Goal: Communication & Community: Participate in discussion

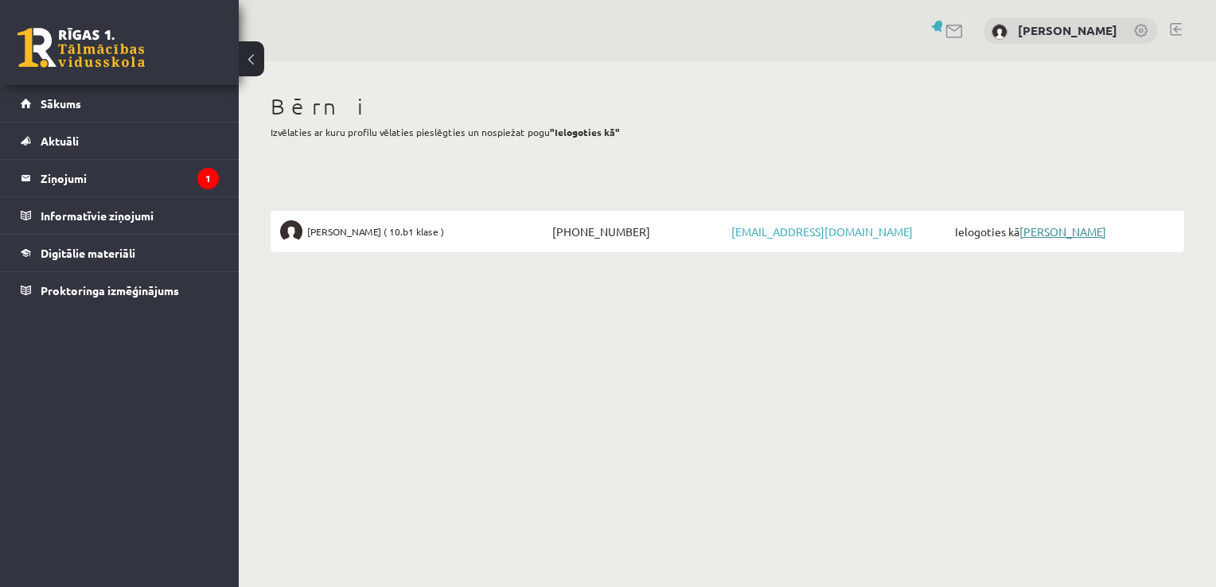
click at [1065, 237] on link "[PERSON_NAME]" at bounding box center [1062, 231] width 87 height 14
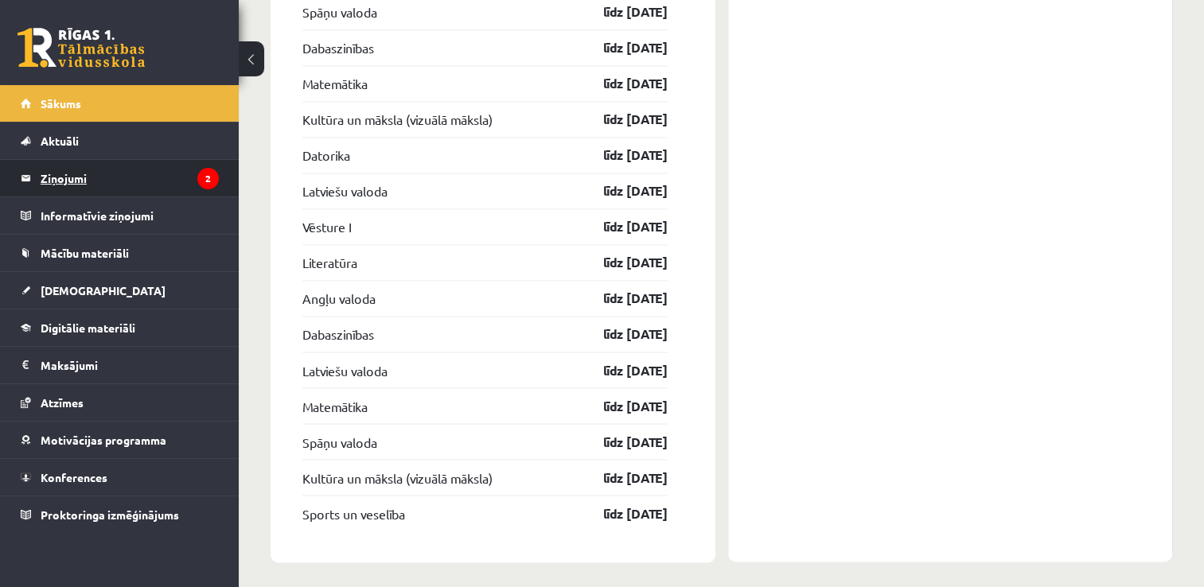
click at [136, 177] on legend "Ziņojumi 2" at bounding box center [130, 178] width 178 height 37
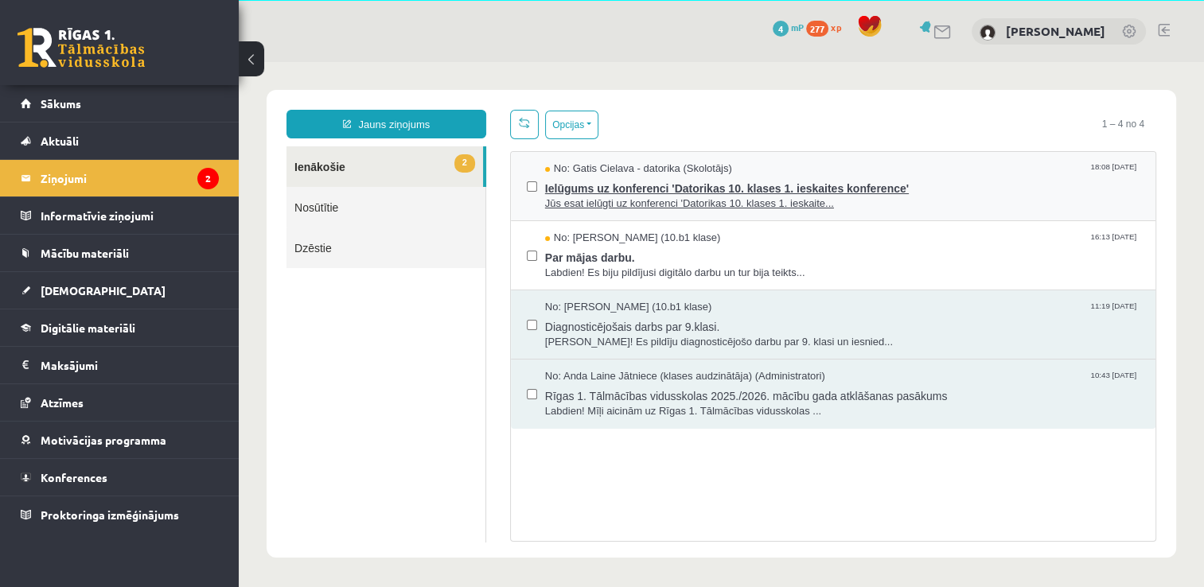
click at [859, 199] on span "Jūs esat ielūgti uz konferenci 'Datorikas 10. klases 1. ieskaite..." at bounding box center [842, 204] width 594 height 15
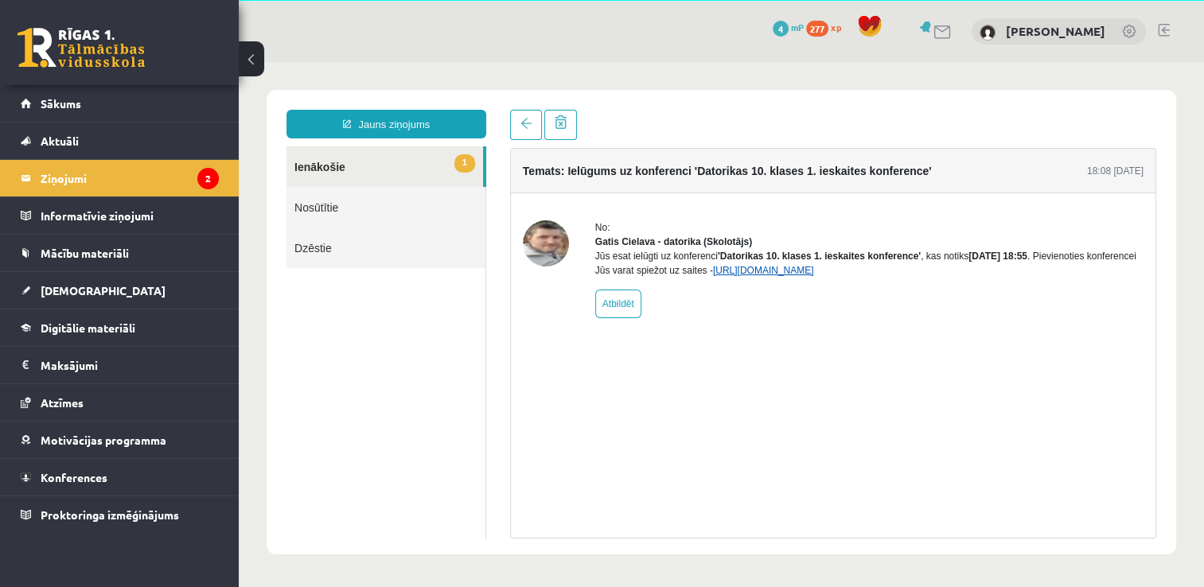
click at [814, 276] on link "[URL][DOMAIN_NAME]" at bounding box center [763, 270] width 101 height 11
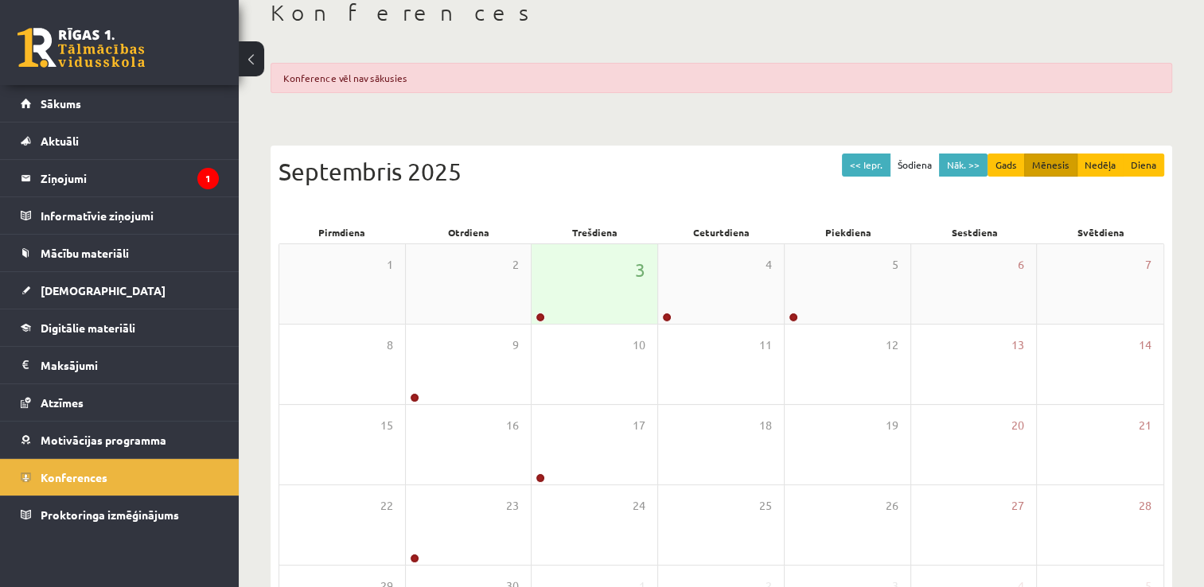
scroll to position [159, 0]
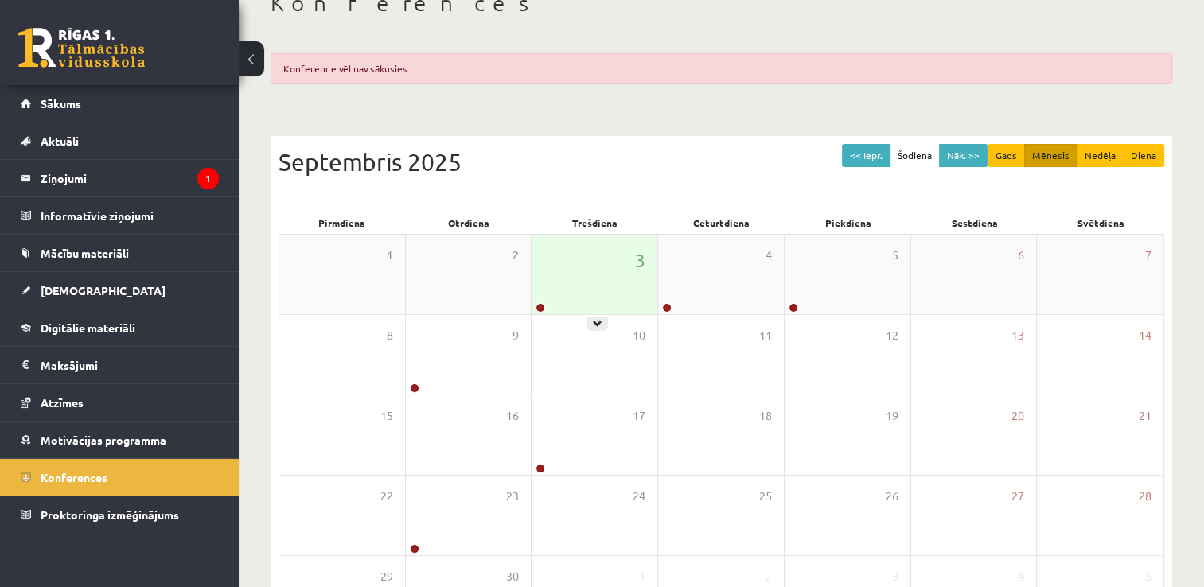
click at [604, 276] on div "3" at bounding box center [595, 275] width 126 height 80
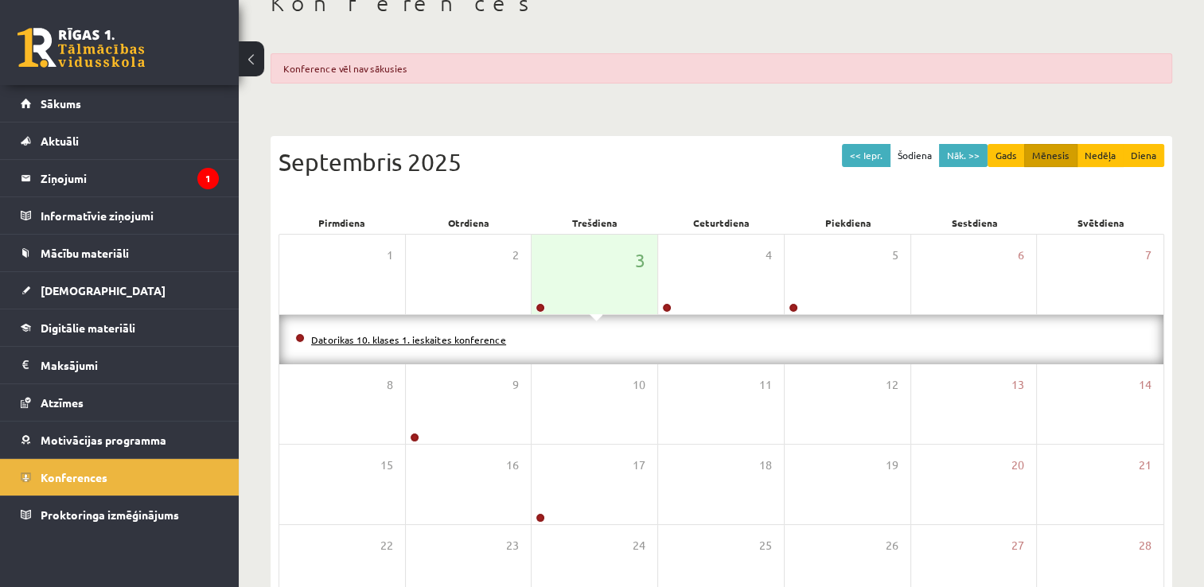
click at [392, 339] on link "Datorikas 10. klases 1. ieskaites konference" at bounding box center [408, 339] width 195 height 13
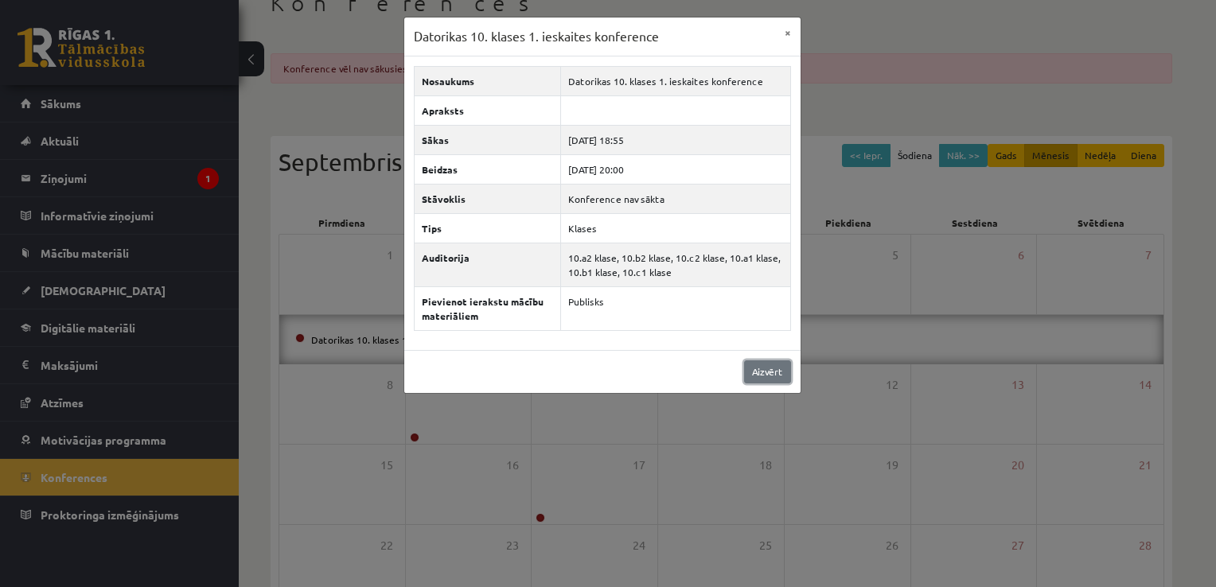
click at [777, 367] on link "Aizvērt" at bounding box center [767, 371] width 47 height 23
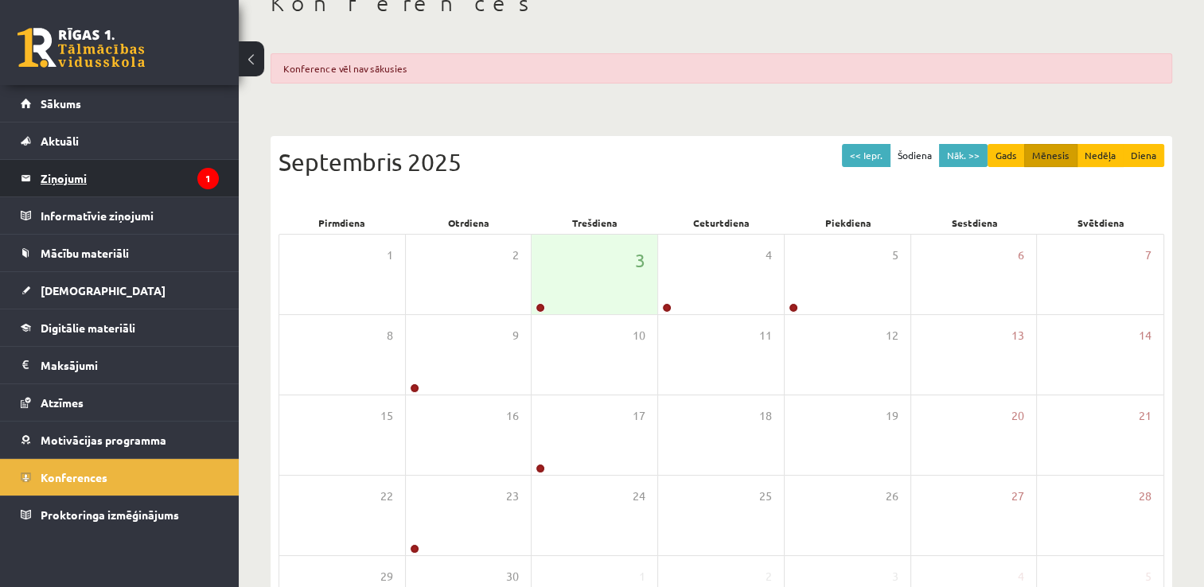
click at [119, 185] on legend "Ziņojumi 1" at bounding box center [130, 178] width 178 height 37
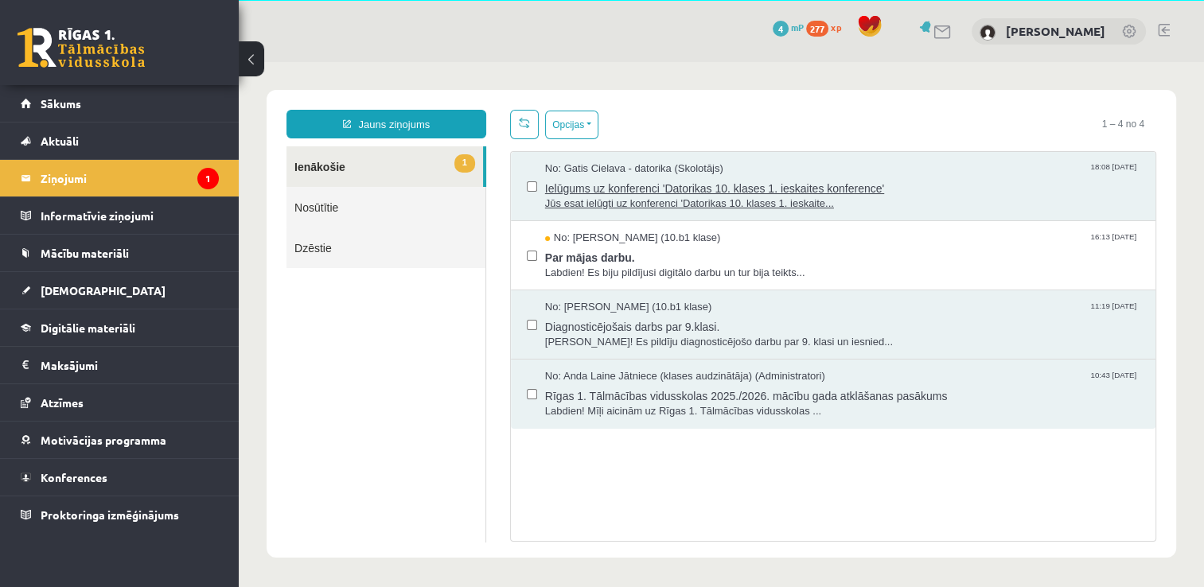
click at [885, 183] on span "Ielūgums uz konferenci 'Datorikas 10. klases 1. ieskaites konference'" at bounding box center [842, 187] width 594 height 20
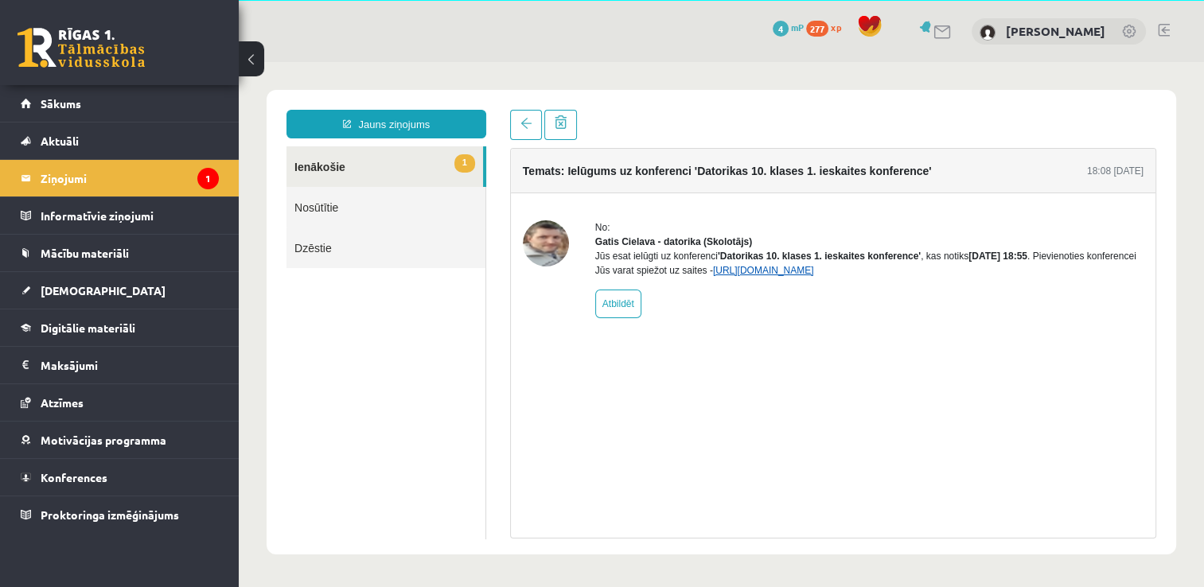
click at [814, 276] on link "[URL][DOMAIN_NAME]" at bounding box center [763, 270] width 101 height 11
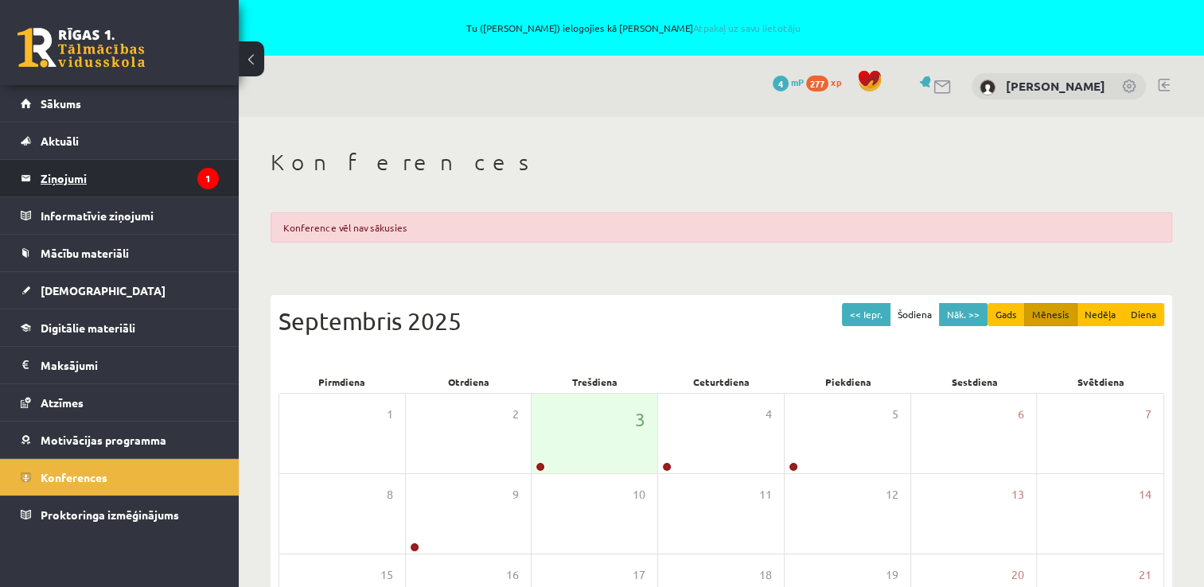
click at [80, 185] on legend "Ziņojumi 1" at bounding box center [130, 178] width 178 height 37
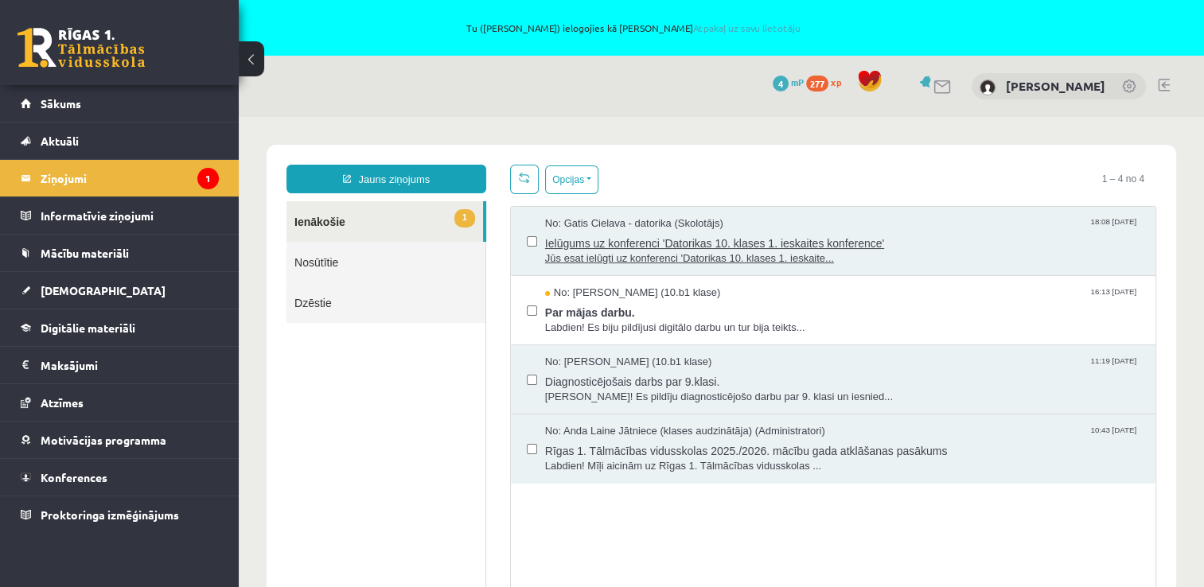
click at [726, 251] on span "Jūs esat ielūgti uz konferenci 'Datorikas 10. klases 1. ieskaite..." at bounding box center [842, 258] width 594 height 15
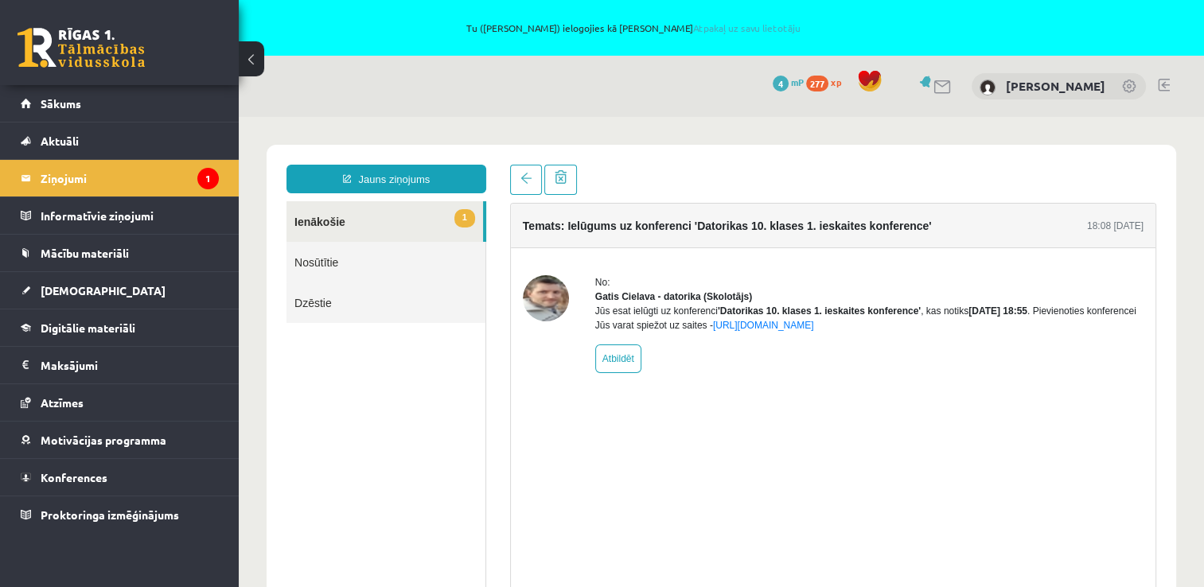
click at [427, 215] on link "1 Ienākošie" at bounding box center [384, 221] width 197 height 41
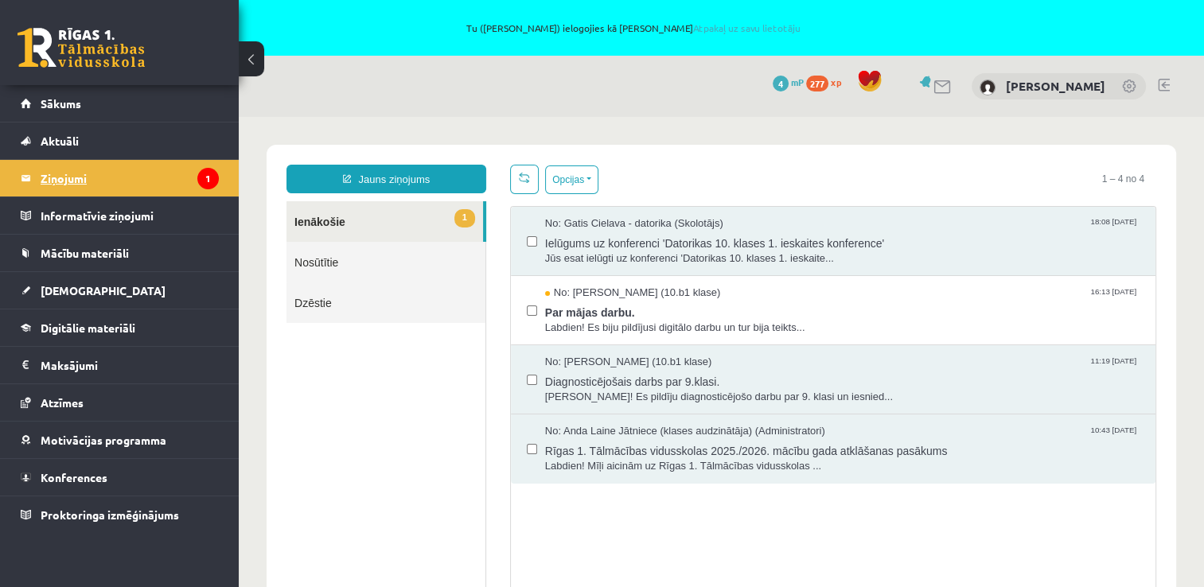
click at [156, 178] on legend "Ziņojumi 1" at bounding box center [130, 178] width 178 height 37
click at [684, 301] on span "Par mājas darbu." at bounding box center [842, 311] width 594 height 20
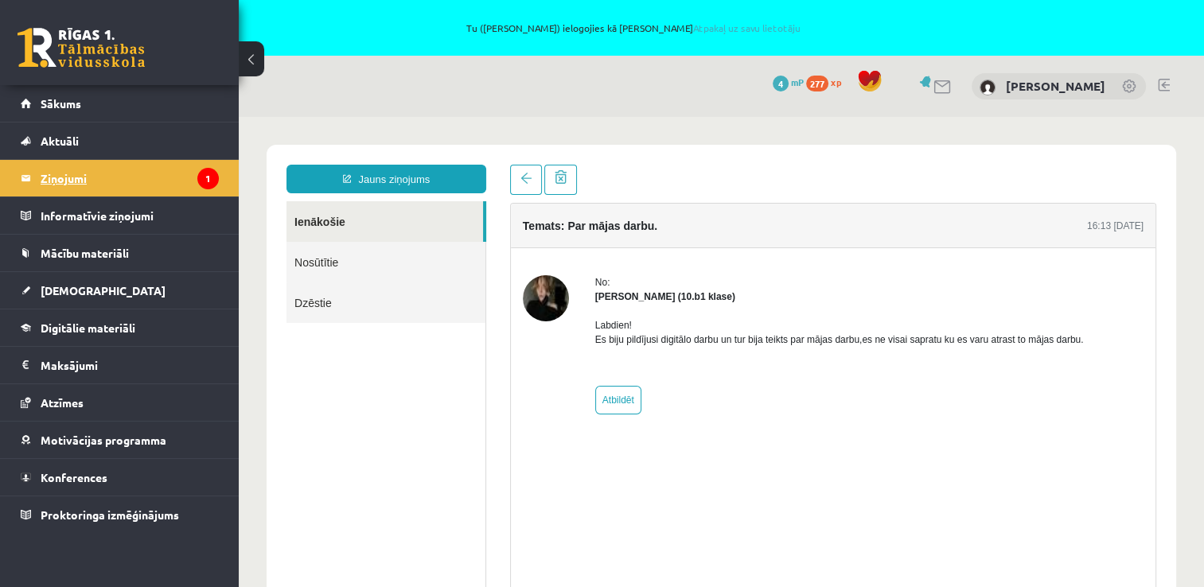
click at [108, 177] on legend "Ziņojumi 1" at bounding box center [130, 178] width 178 height 37
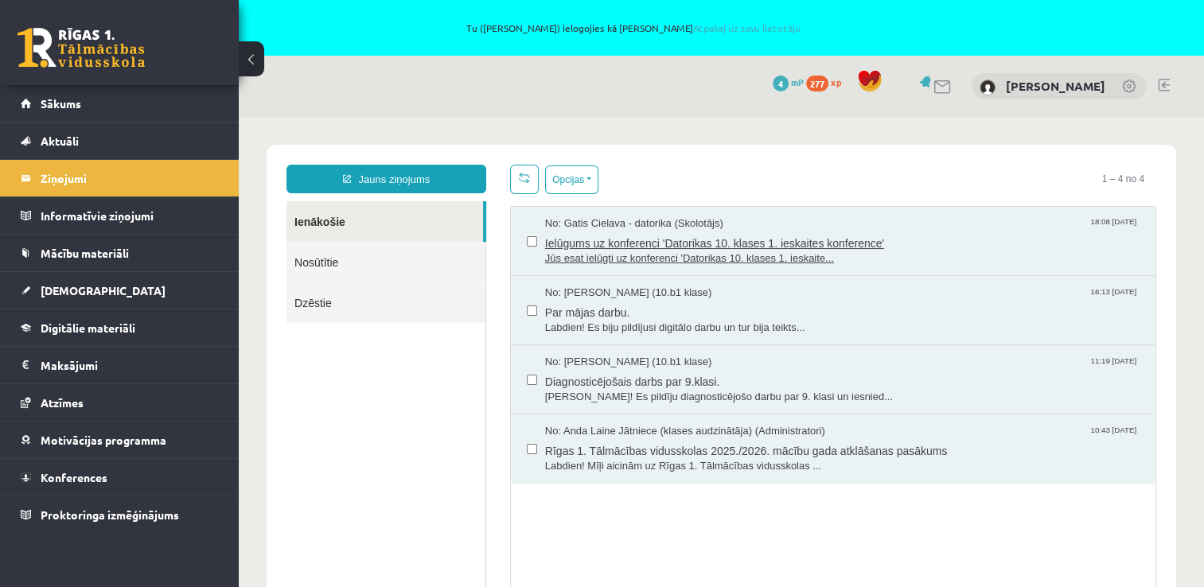
click at [699, 251] on span "Jūs esat ielūgti uz konferenci 'Datorikas 10. klases 1. ieskaite..." at bounding box center [842, 258] width 594 height 15
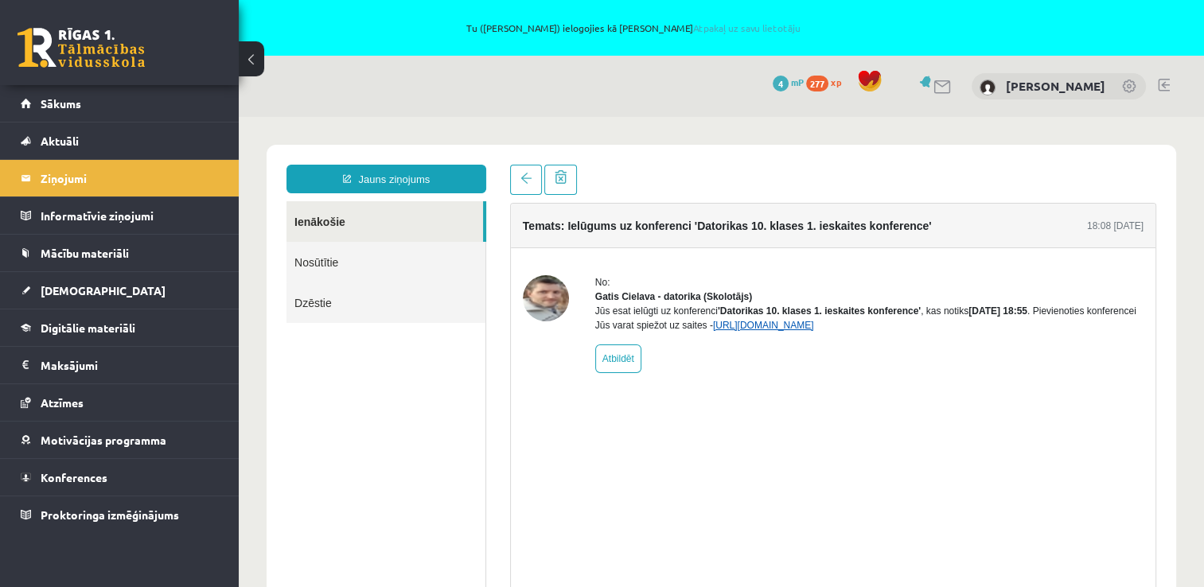
click at [814, 331] on link "[URL][DOMAIN_NAME]" at bounding box center [763, 325] width 101 height 11
